Goal: Task Accomplishment & Management: Use online tool/utility

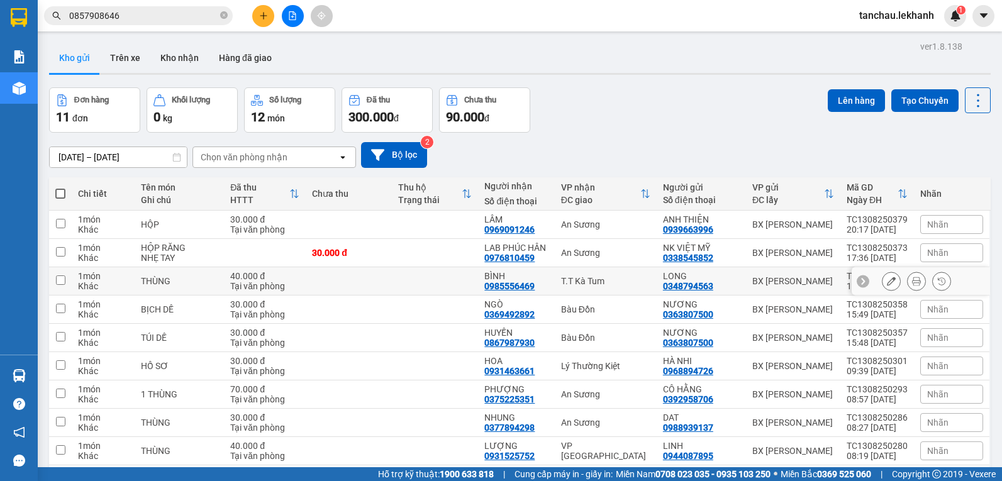
scroll to position [82, 0]
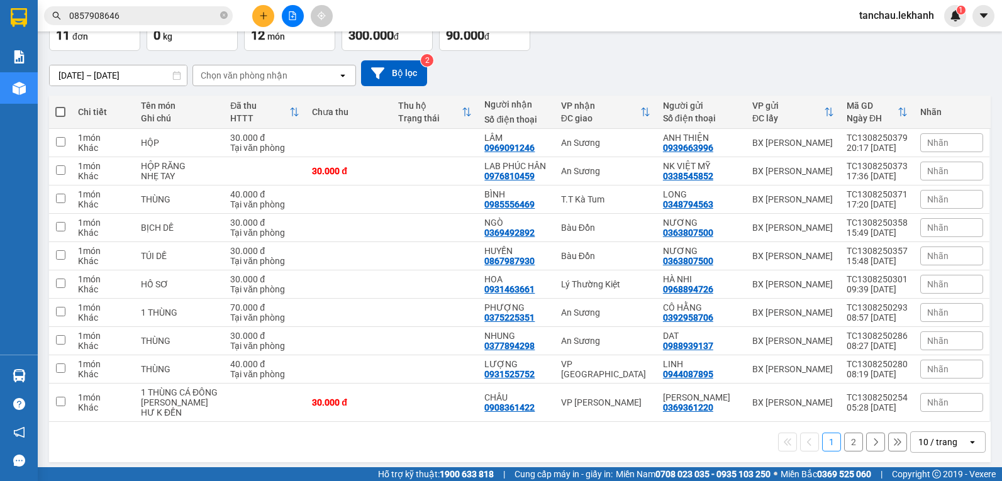
click at [66, 72] on input "13/08/2025 – 13/08/2025" at bounding box center [118, 75] width 137 height 20
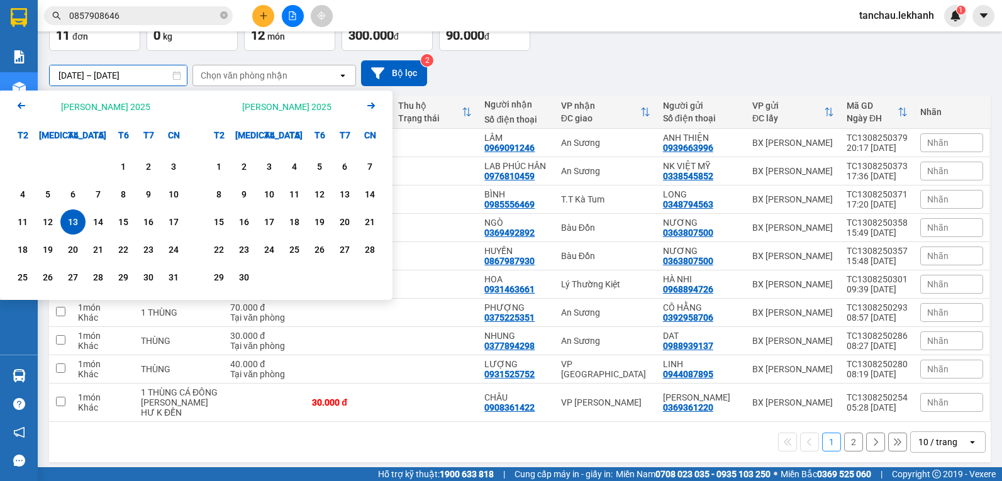
click at [73, 223] on div "13" at bounding box center [73, 221] width 18 height 15
type input "13/08/2025 – 13/08/2025"
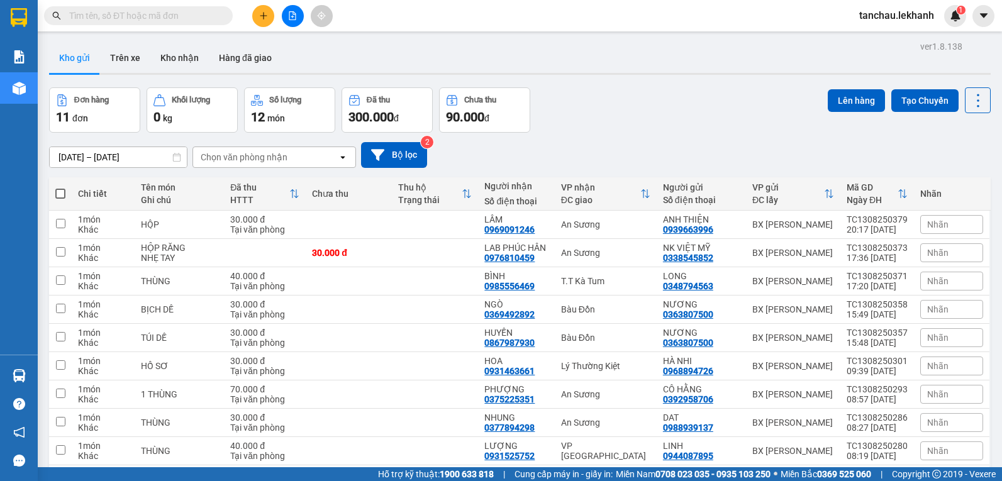
click at [65, 152] on input "13/08/2025 – 14/08/2025" at bounding box center [118, 157] width 137 height 20
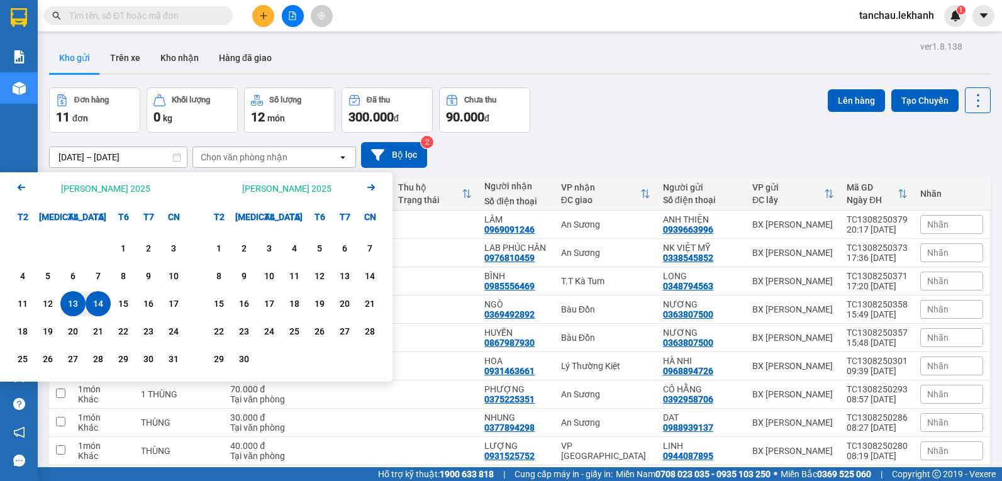
click at [96, 306] on div "14" at bounding box center [98, 303] width 18 height 15
type input "14/08/2025 – 14/08/2025"
